Goal: Information Seeking & Learning: Learn about a topic

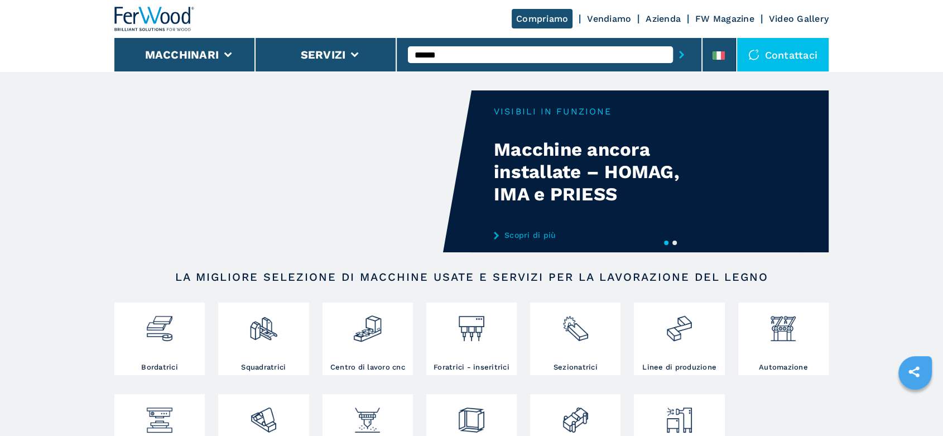
type input "******"
click at [673, 42] on button "submit-button" at bounding box center [681, 55] width 17 height 26
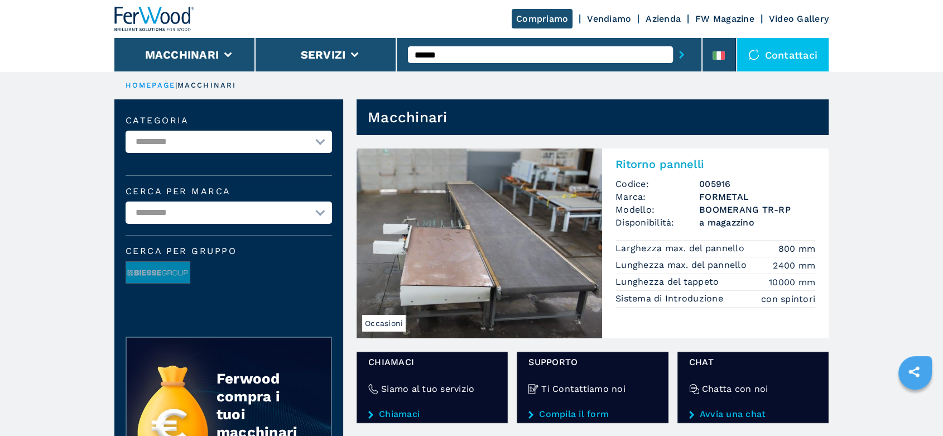
click at [696, 177] on div "Ritorno pannelli Codice: 005916 Marca: FORMETAL Modello: BOOMERANG TR-RP Dispon…" at bounding box center [715, 231] width 227 height 166
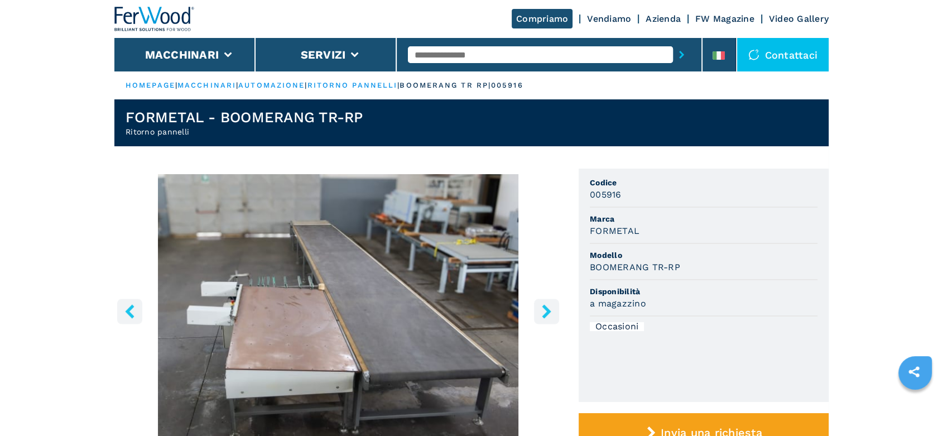
click at [547, 307] on icon "right-button" at bounding box center [546, 311] width 9 height 14
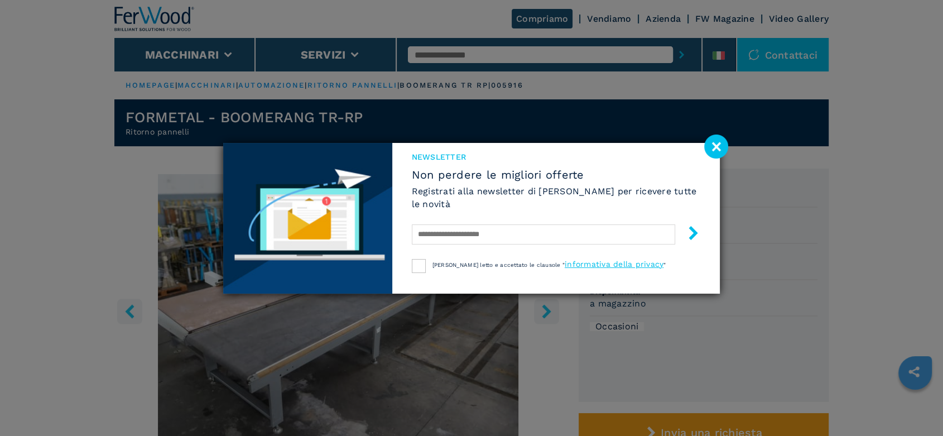
click at [714, 146] on image at bounding box center [716, 146] width 24 height 24
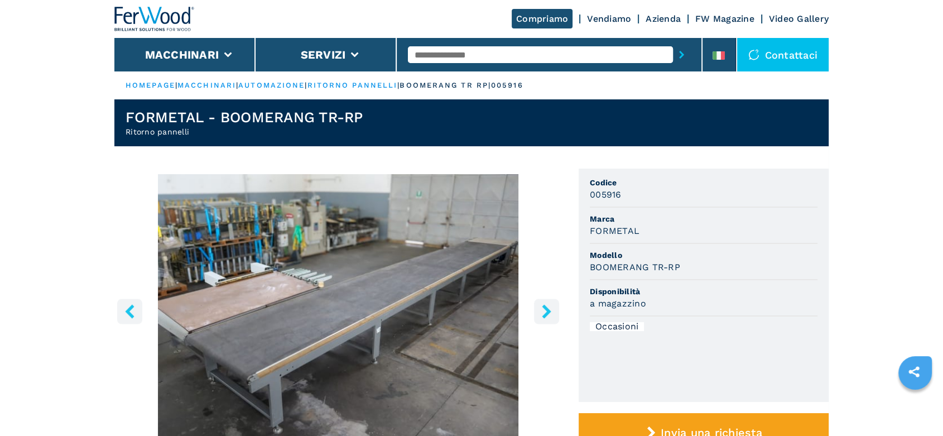
click at [550, 308] on icon "right-button" at bounding box center [547, 311] width 14 height 14
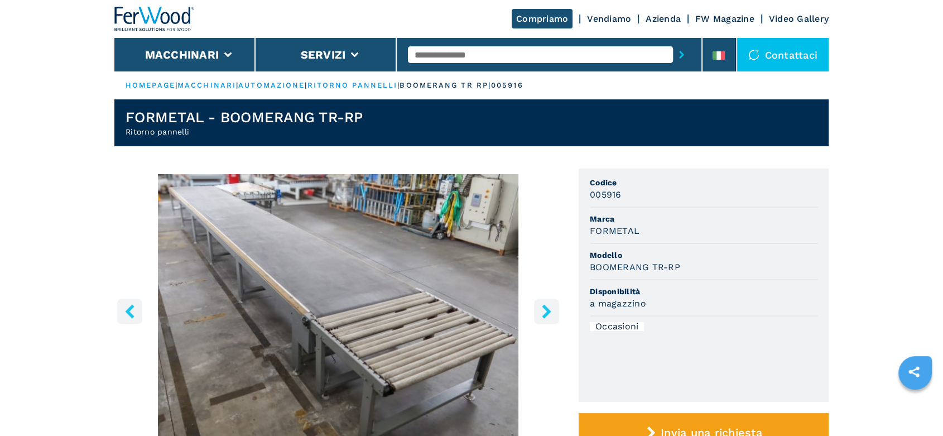
click at [550, 308] on icon "right-button" at bounding box center [547, 311] width 14 height 14
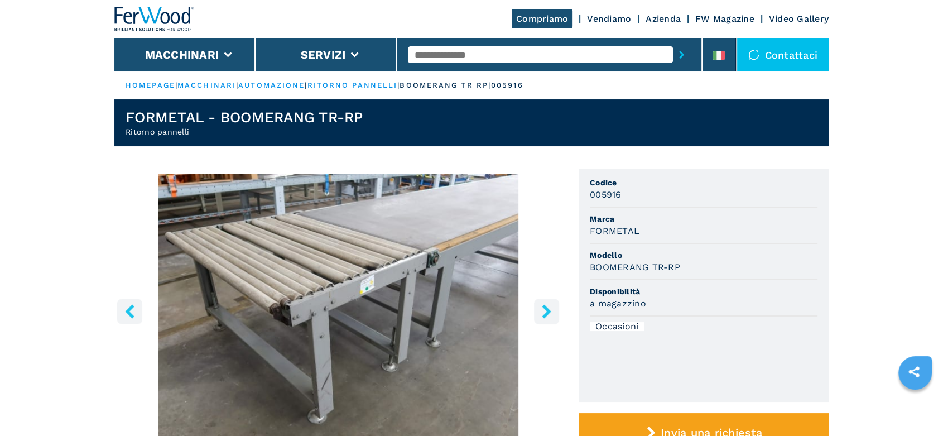
click at [550, 308] on icon "right-button" at bounding box center [547, 311] width 14 height 14
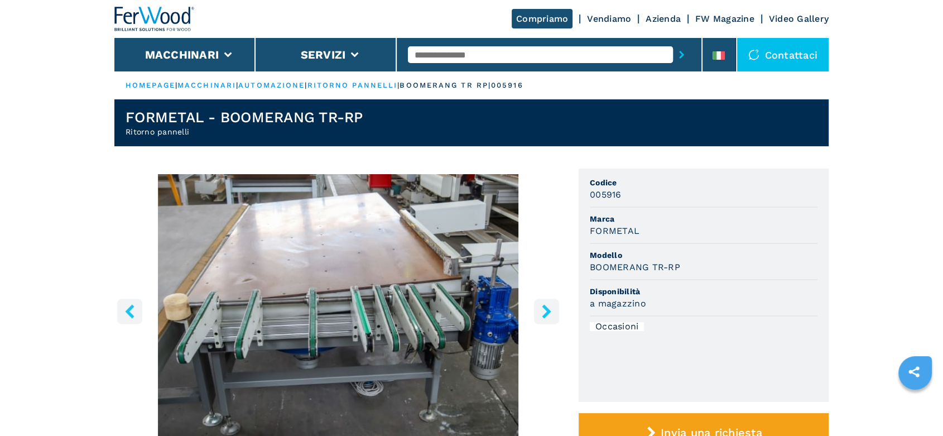
click at [550, 308] on icon "right-button" at bounding box center [547, 311] width 14 height 14
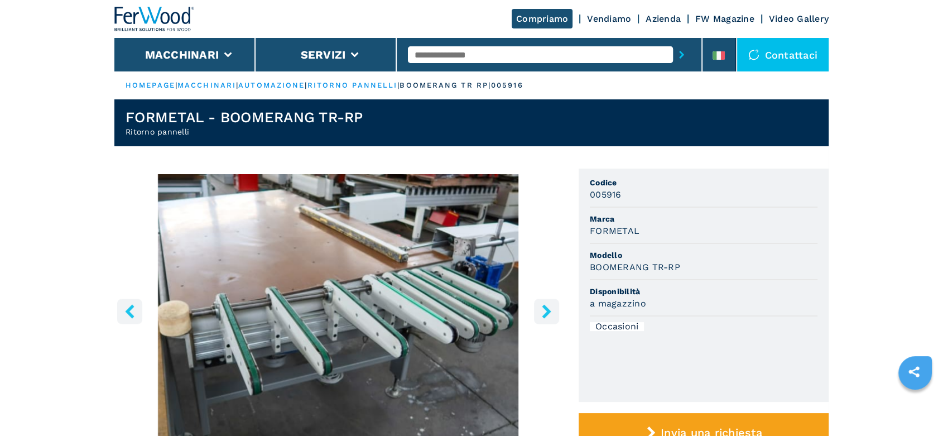
click at [550, 308] on icon "right-button" at bounding box center [547, 311] width 14 height 14
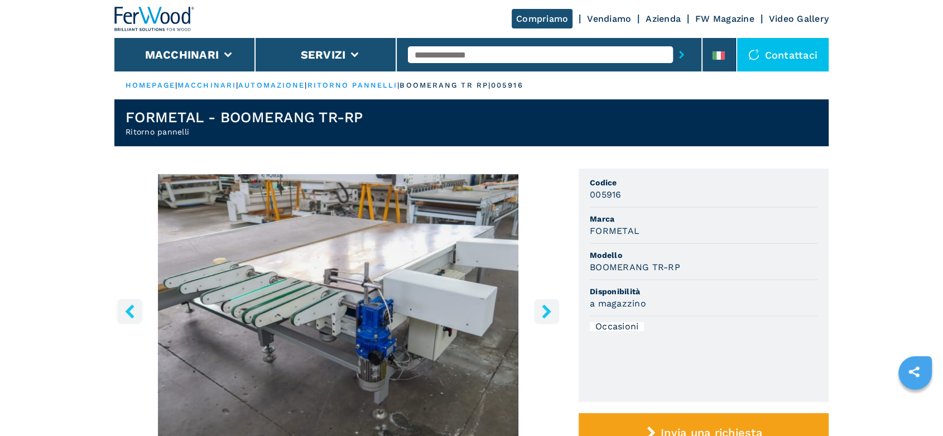
click at [550, 308] on icon "right-button" at bounding box center [547, 311] width 14 height 14
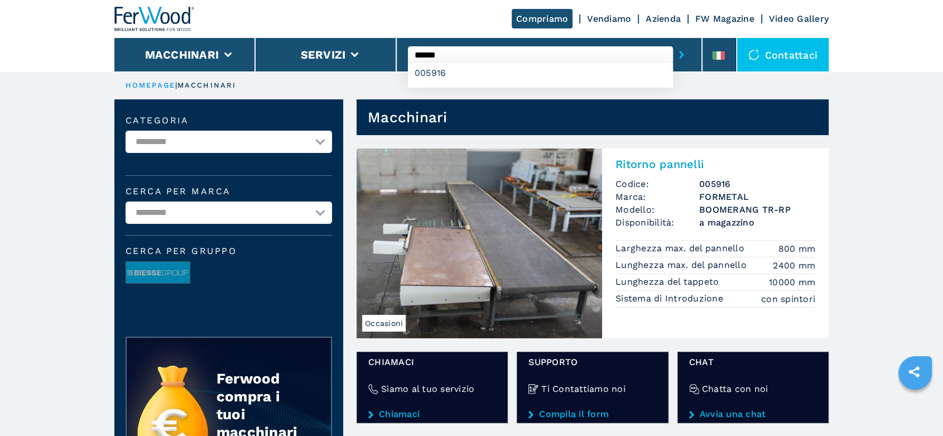
drag, startPoint x: 469, startPoint y: 60, endPoint x: 426, endPoint y: 53, distance: 43.5
click at [426, 53] on input "******" at bounding box center [540, 54] width 265 height 17
type input "******"
click at [673, 42] on button "submit-button" at bounding box center [681, 55] width 17 height 26
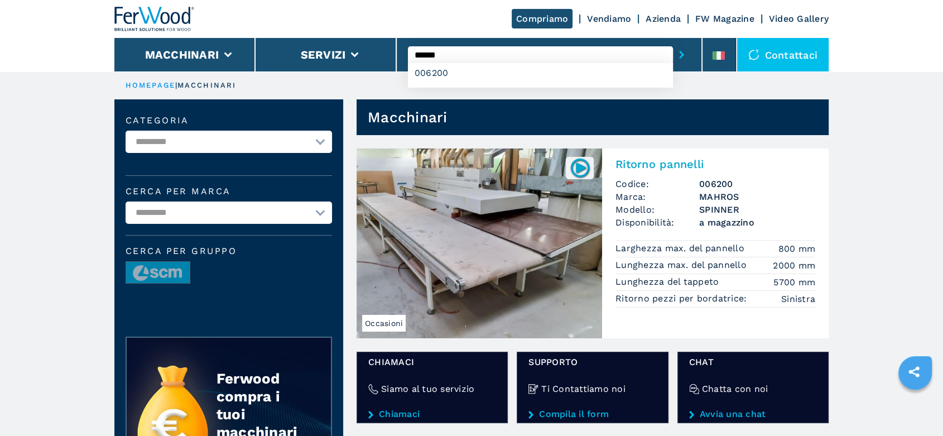
drag, startPoint x: 453, startPoint y: 54, endPoint x: 425, endPoint y: 57, distance: 28.0
click at [425, 57] on input "******" at bounding box center [540, 54] width 265 height 17
type input "******"
click at [673, 42] on button "submit-button" at bounding box center [681, 55] width 17 height 26
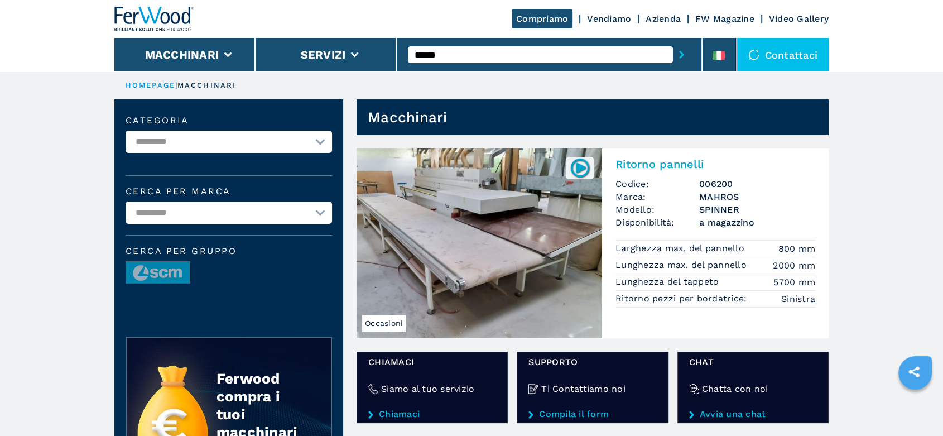
click at [685, 52] on button "submit-button" at bounding box center [681, 55] width 17 height 26
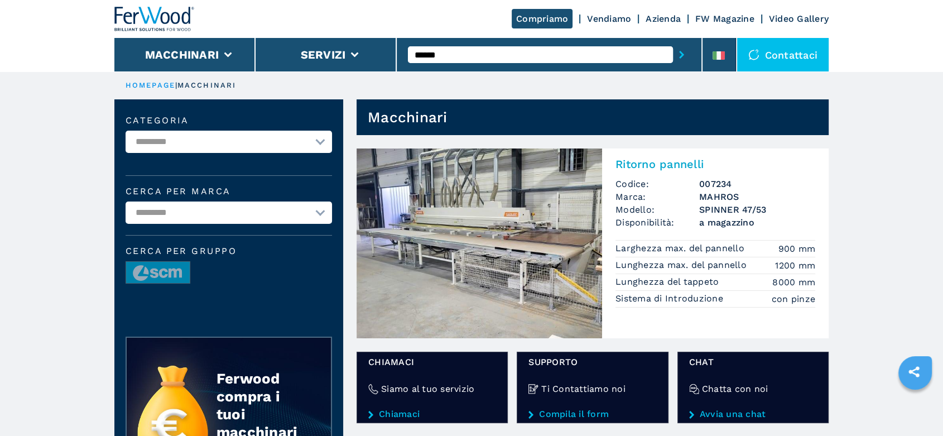
click at [527, 244] on img at bounding box center [480, 243] width 246 height 190
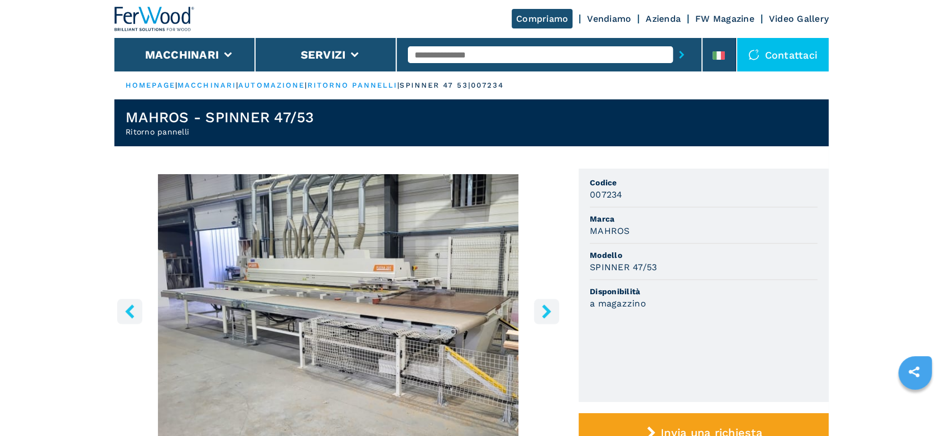
click at [547, 311] on icon "right-button" at bounding box center [546, 311] width 9 height 14
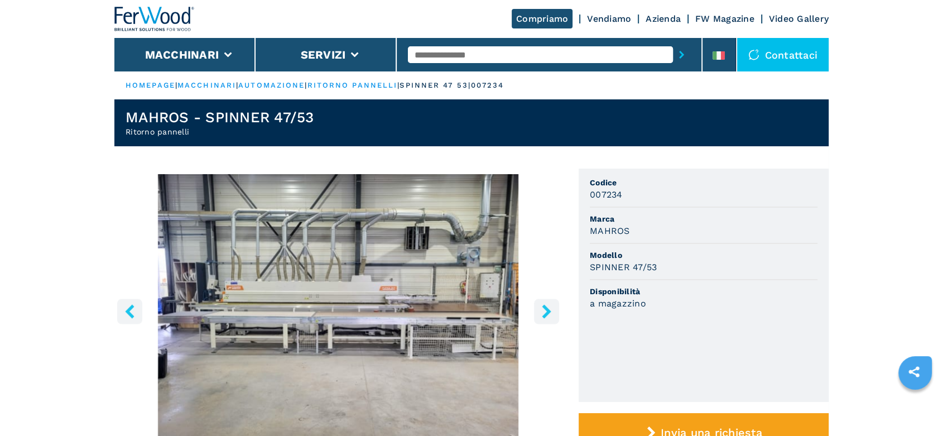
click at [547, 311] on icon "right-button" at bounding box center [546, 311] width 9 height 14
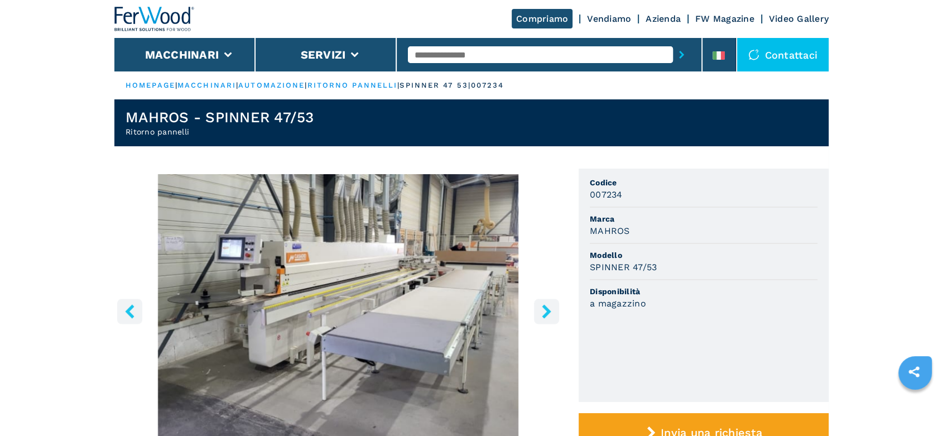
click at [547, 311] on icon "right-button" at bounding box center [546, 311] width 9 height 14
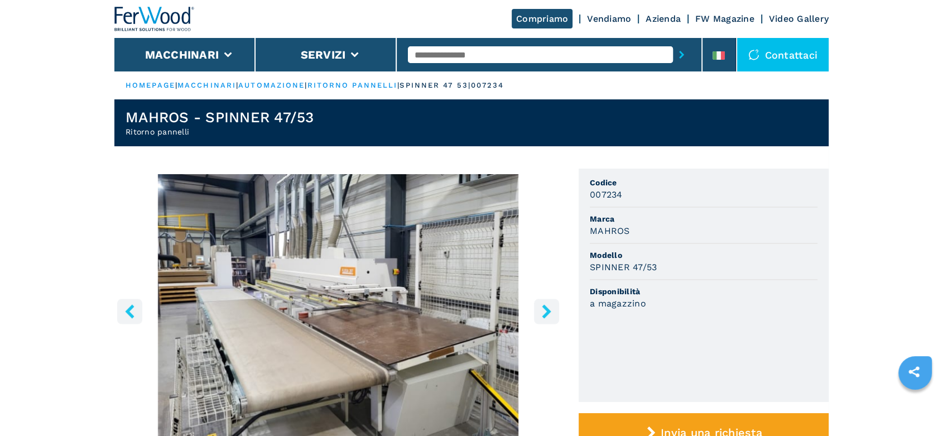
click at [547, 311] on icon "right-button" at bounding box center [546, 311] width 9 height 14
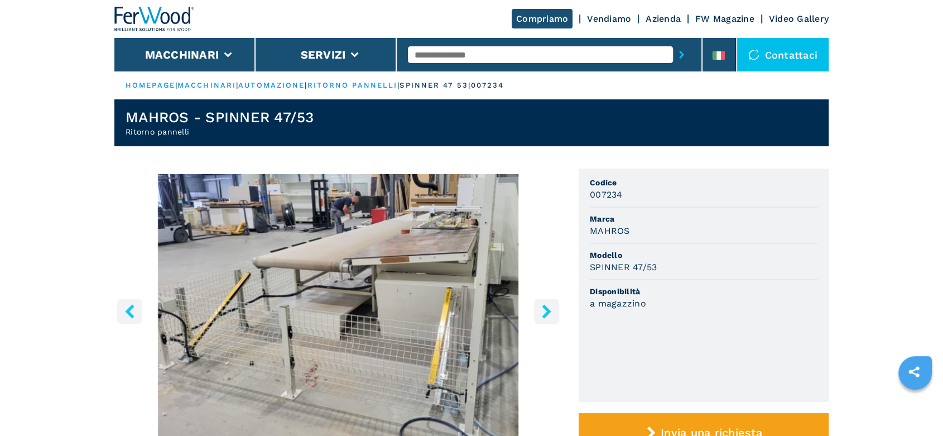
click at [444, 49] on input "text" at bounding box center [540, 54] width 265 height 17
type input "***"
click at [673, 42] on button "submit-button" at bounding box center [681, 55] width 17 height 26
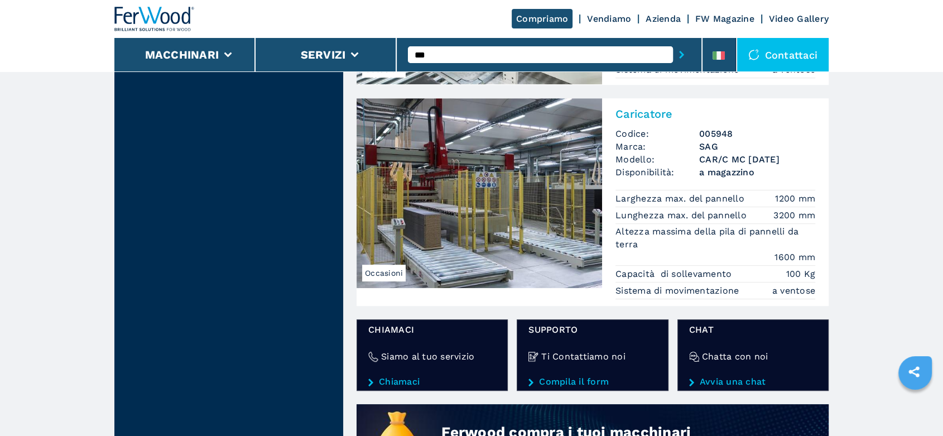
scroll to position [291, 0]
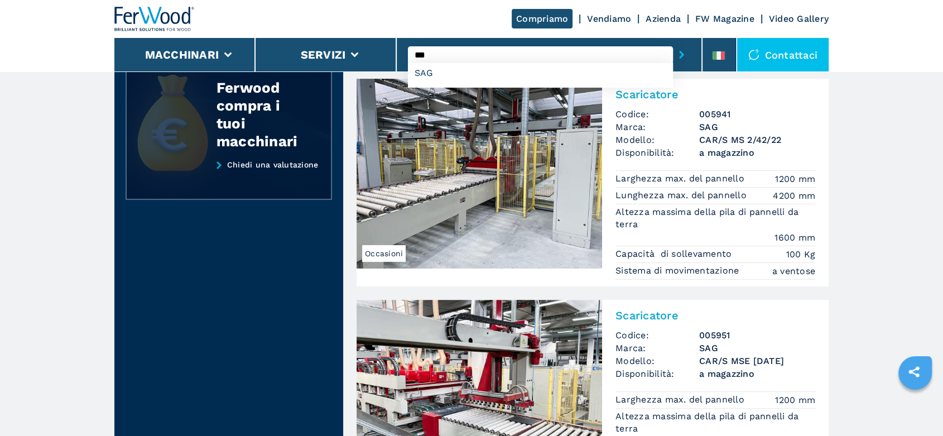
drag, startPoint x: 568, startPoint y: 55, endPoint x: 252, endPoint y: 93, distance: 318.1
click at [673, 42] on button "submit-button" at bounding box center [681, 55] width 17 height 26
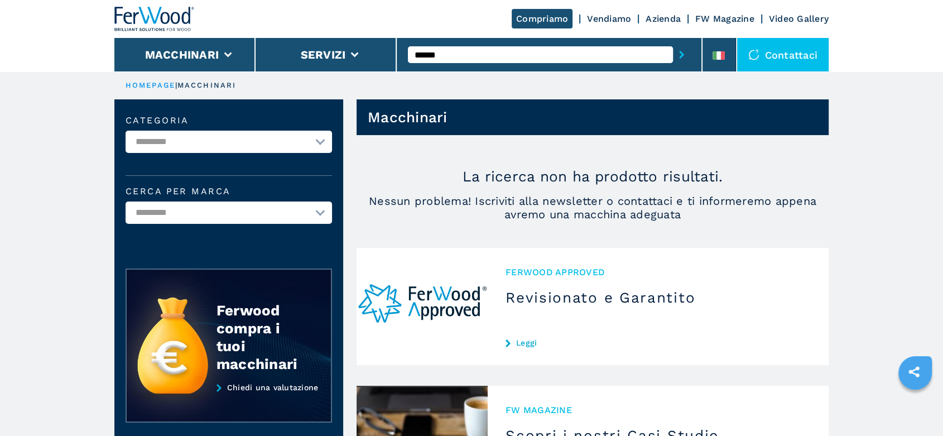
click at [673, 42] on button "submit-button" at bounding box center [681, 55] width 17 height 26
type input "*"
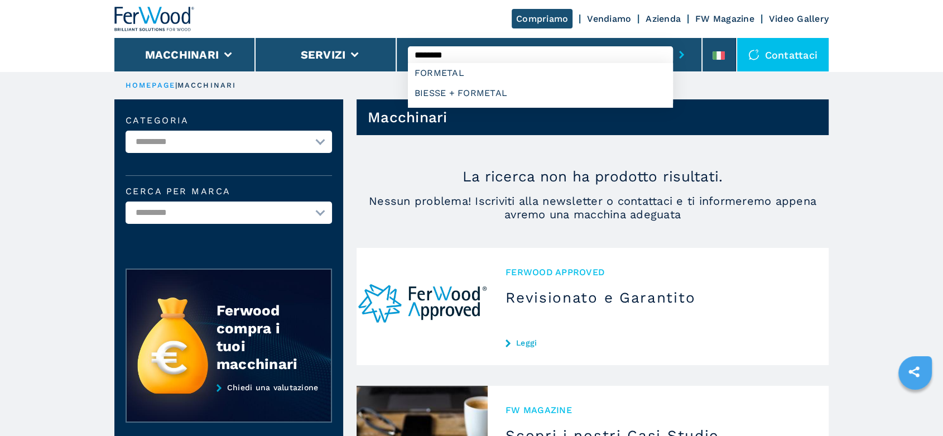
type input "********"
click at [673, 42] on button "submit-button" at bounding box center [681, 55] width 17 height 26
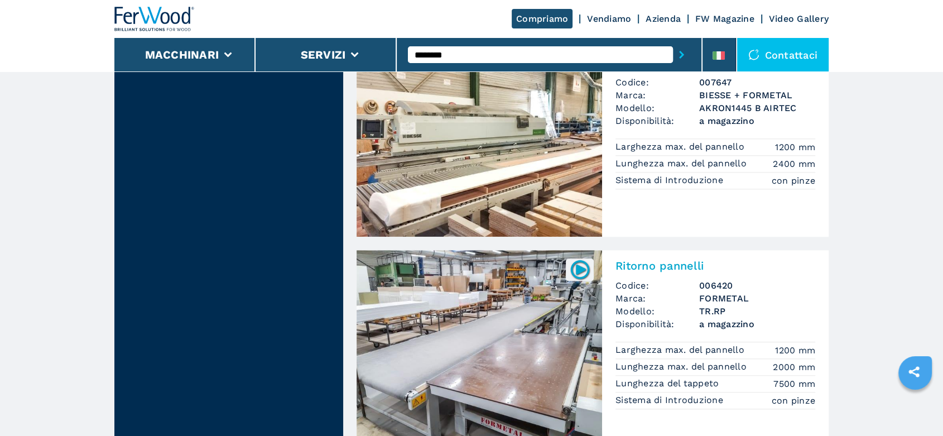
scroll to position [1201, 0]
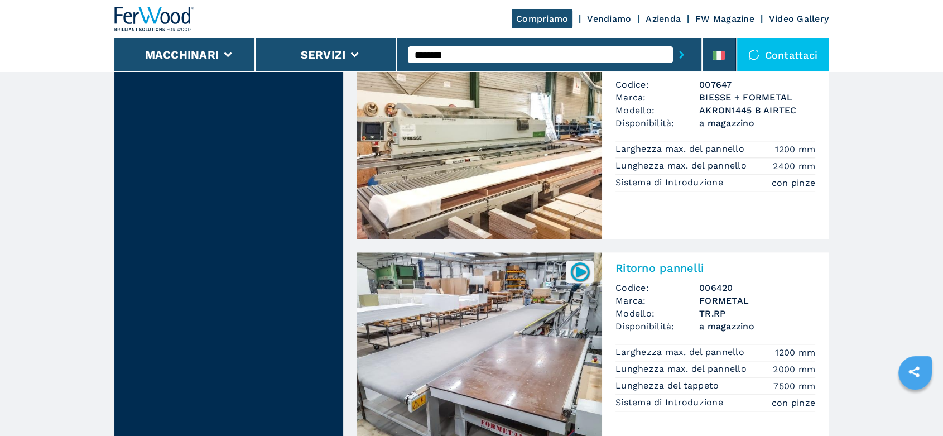
click at [683, 283] on span "Codice:" at bounding box center [658, 287] width 84 height 13
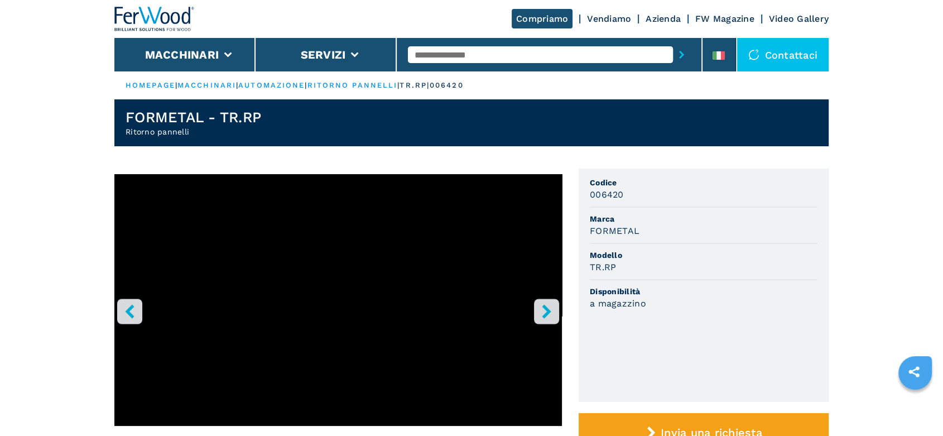
drag, startPoint x: 539, startPoint y: 318, endPoint x: 542, endPoint y: 311, distance: 7.0
click at [542, 311] on button "right-button" at bounding box center [546, 311] width 25 height 25
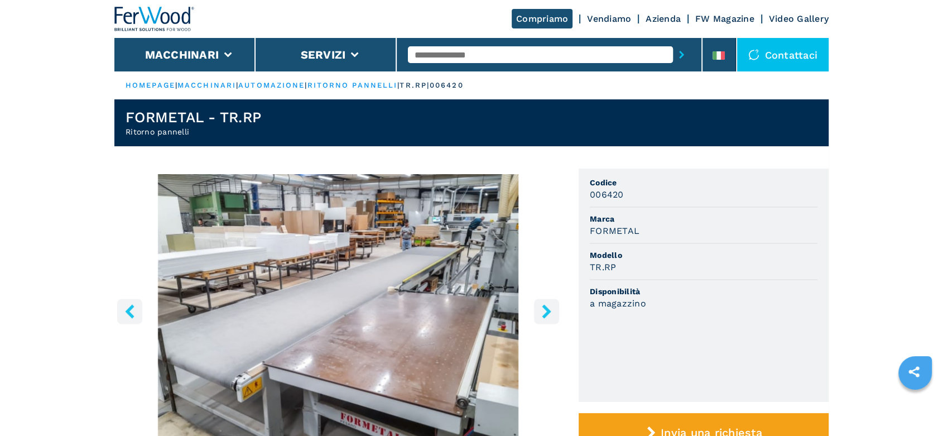
click at [542, 311] on icon "right-button" at bounding box center [547, 311] width 14 height 14
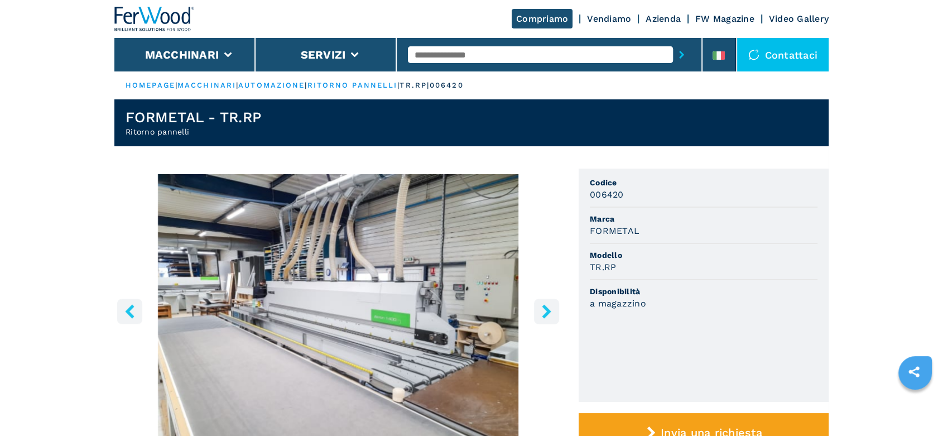
click at [542, 311] on icon "right-button" at bounding box center [547, 311] width 14 height 14
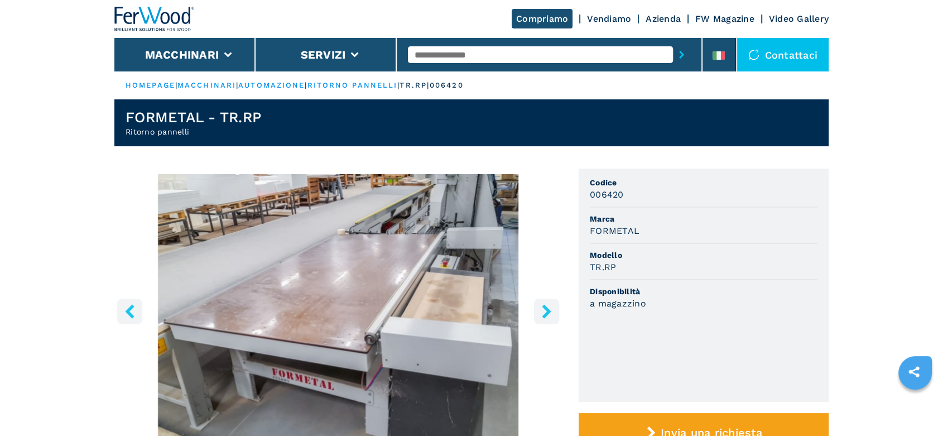
click at [542, 311] on icon "right-button" at bounding box center [547, 311] width 14 height 14
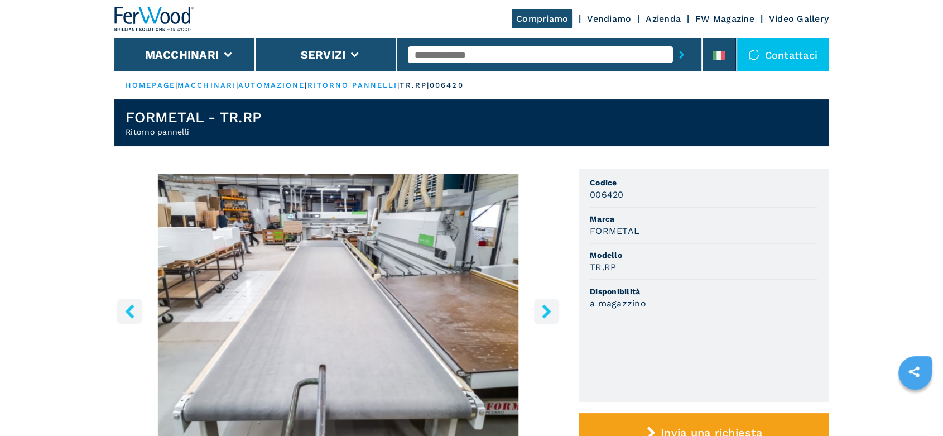
click at [542, 311] on icon "right-button" at bounding box center [547, 311] width 14 height 14
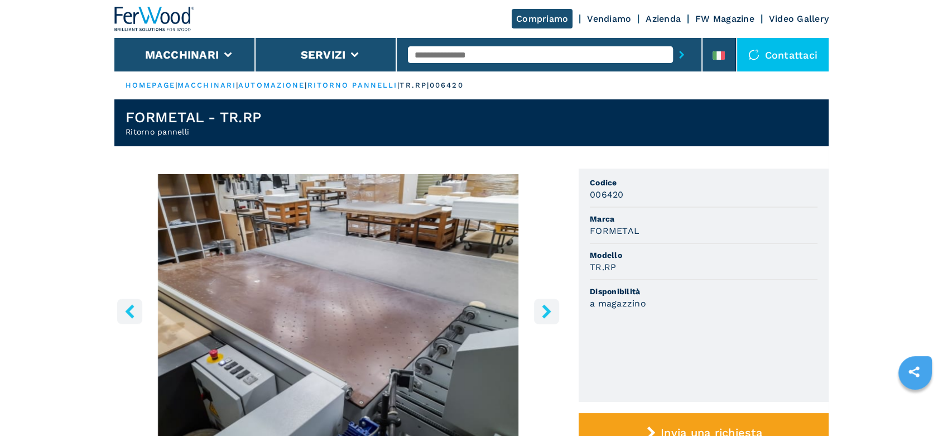
click at [542, 311] on icon "right-button" at bounding box center [547, 311] width 14 height 14
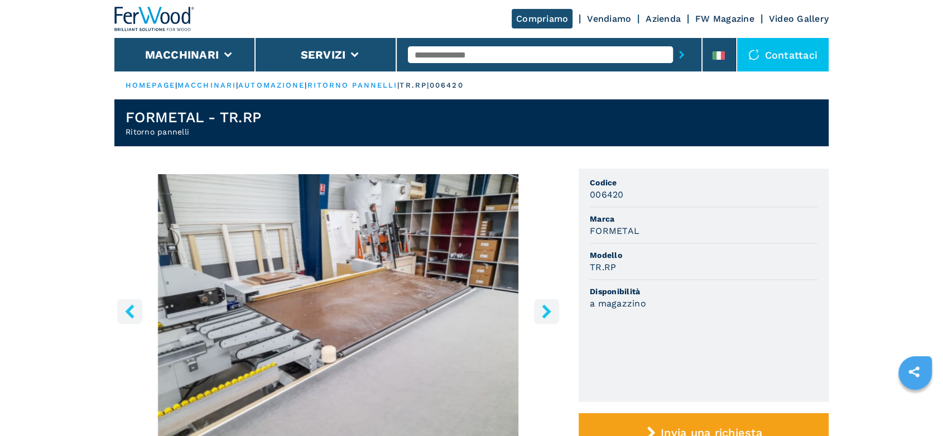
click at [542, 311] on icon "right-button" at bounding box center [547, 311] width 14 height 14
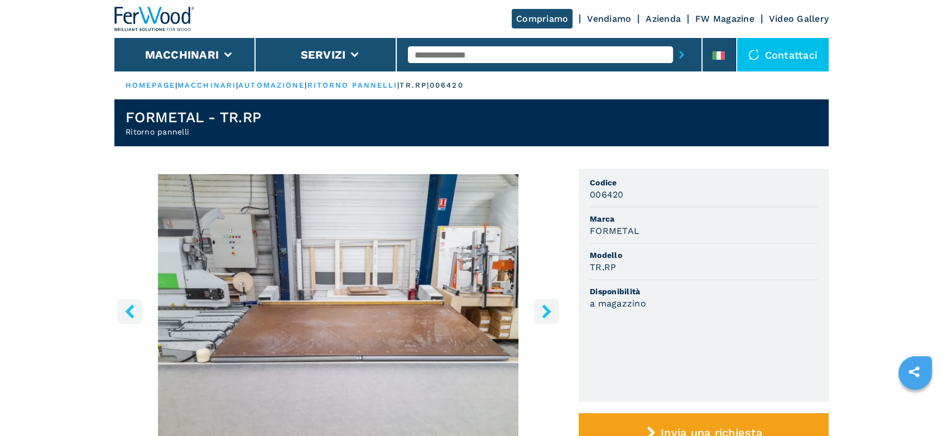
click at [542, 311] on icon "right-button" at bounding box center [547, 311] width 14 height 14
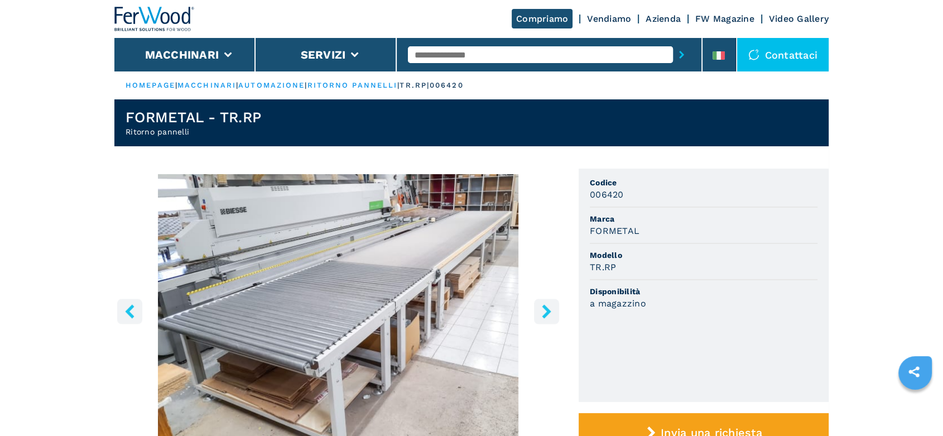
click at [542, 311] on icon "right-button" at bounding box center [547, 311] width 14 height 14
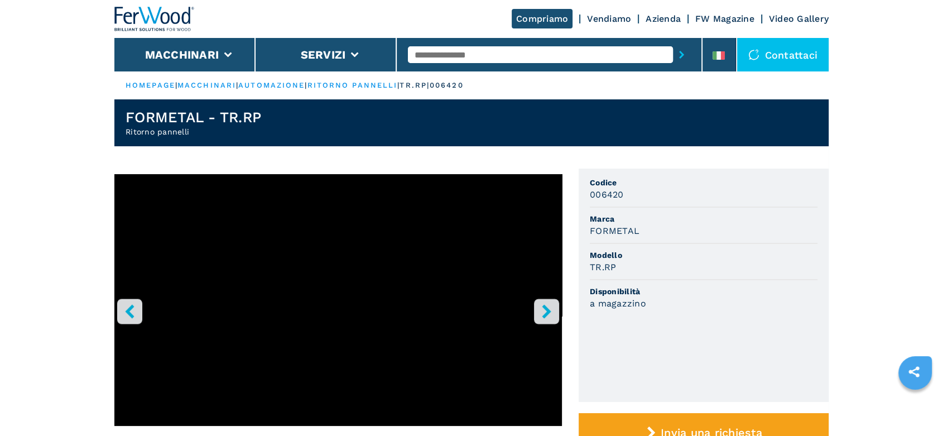
click at [542, 311] on icon "right-button" at bounding box center [547, 311] width 14 height 14
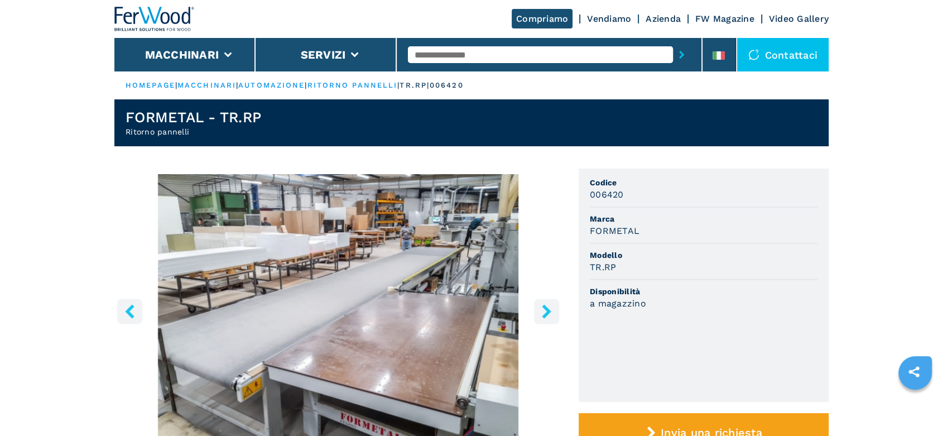
click at [542, 311] on icon "right-button" at bounding box center [547, 311] width 14 height 14
